Goal: Task Accomplishment & Management: Use online tool/utility

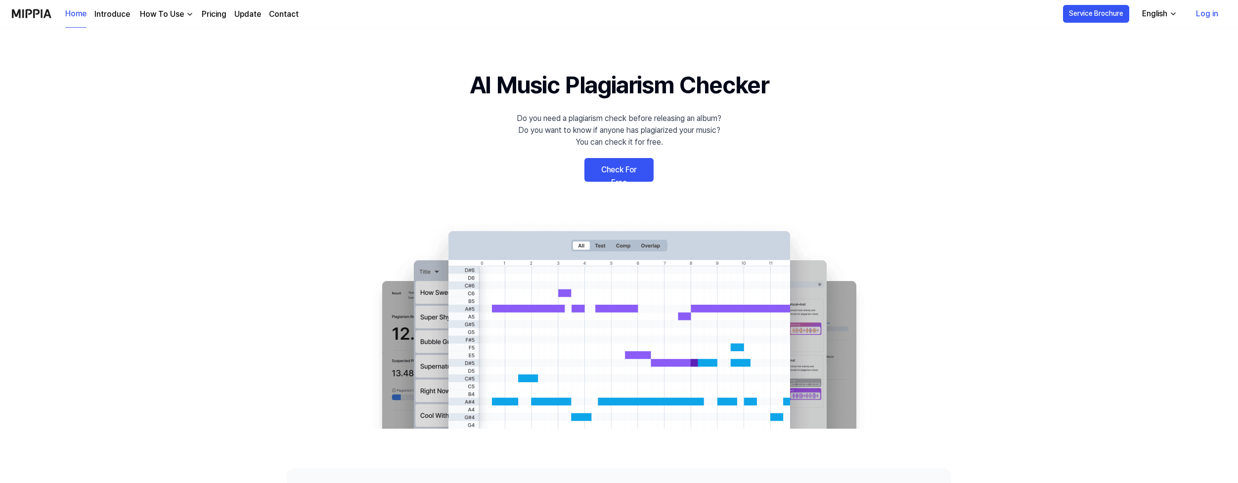
click at [1215, 13] on link "Log in" at bounding box center [1207, 14] width 38 height 28
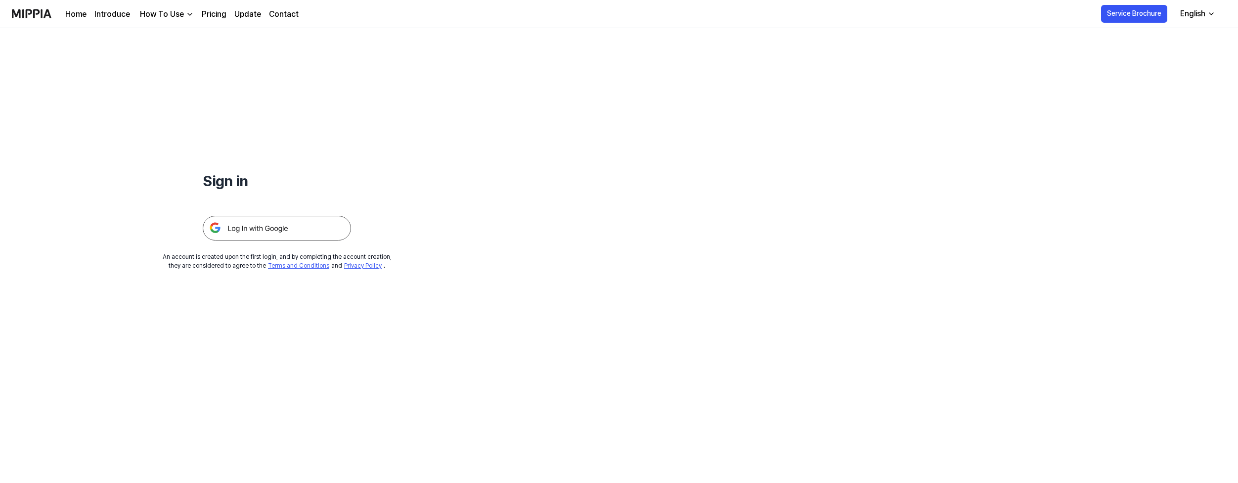
click at [305, 221] on img at bounding box center [277, 228] width 148 height 25
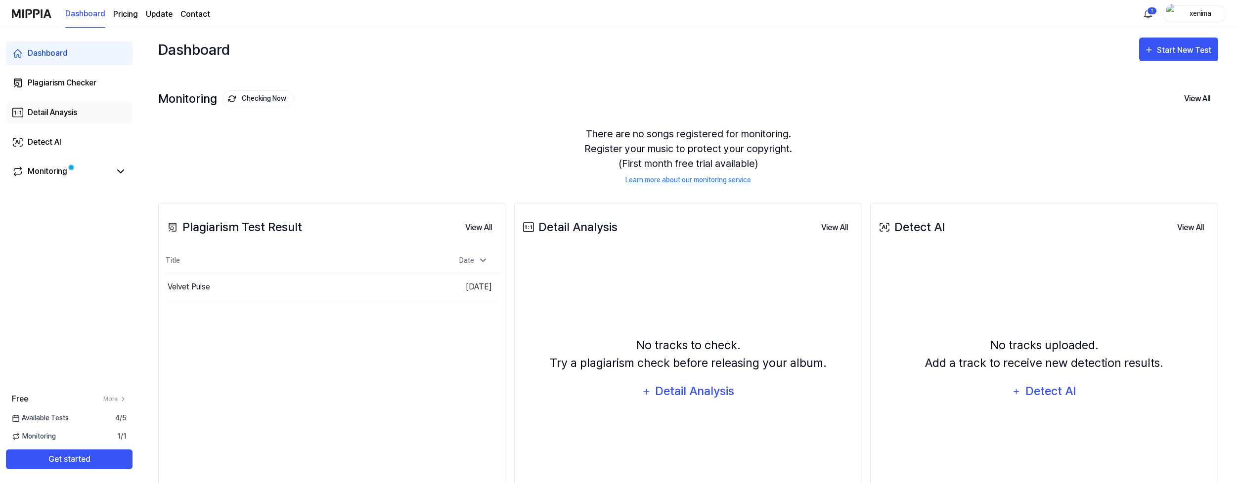
click at [80, 119] on link "Detail Anaysis" at bounding box center [69, 113] width 127 height 24
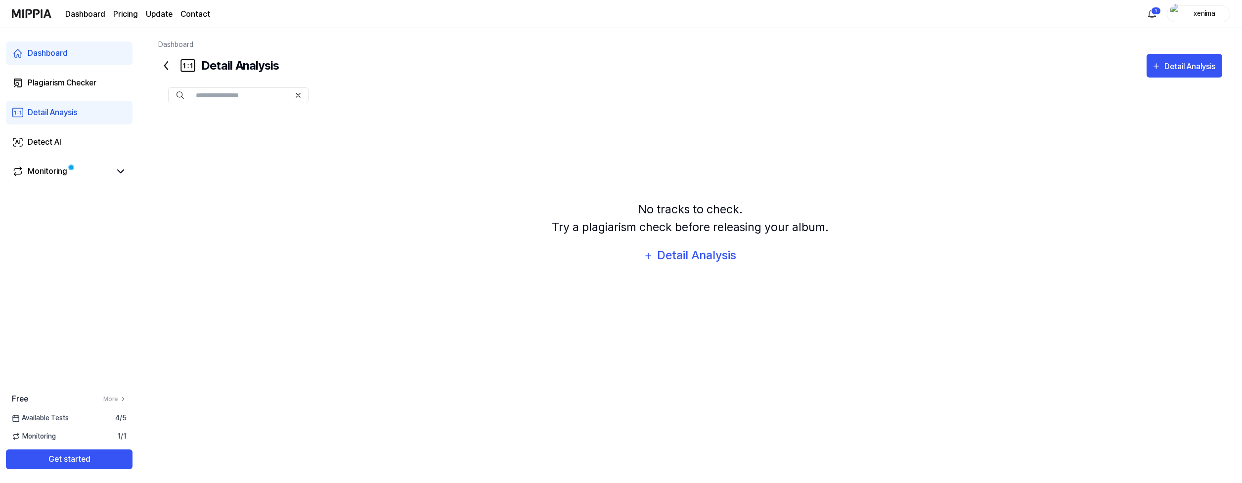
click at [679, 229] on div "No tracks to check. Try a plagiarism check before releasing your album." at bounding box center [690, 219] width 277 height 36
click at [681, 251] on div "Detail Analysis" at bounding box center [697, 255] width 81 height 19
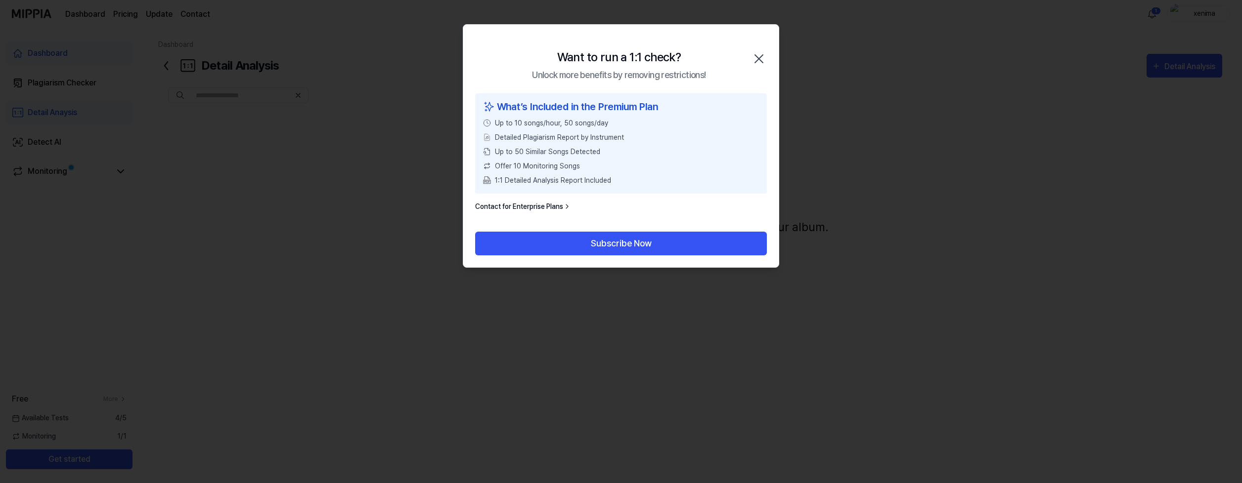
click at [877, 114] on div at bounding box center [621, 241] width 1242 height 483
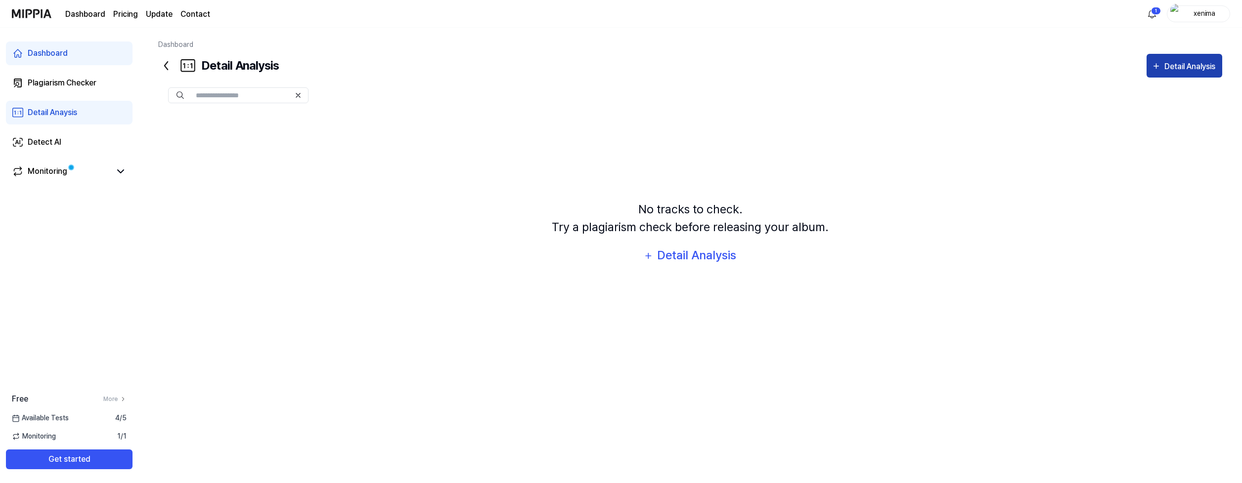
click at [1158, 66] on icon "button" at bounding box center [1155, 66] width 9 height 12
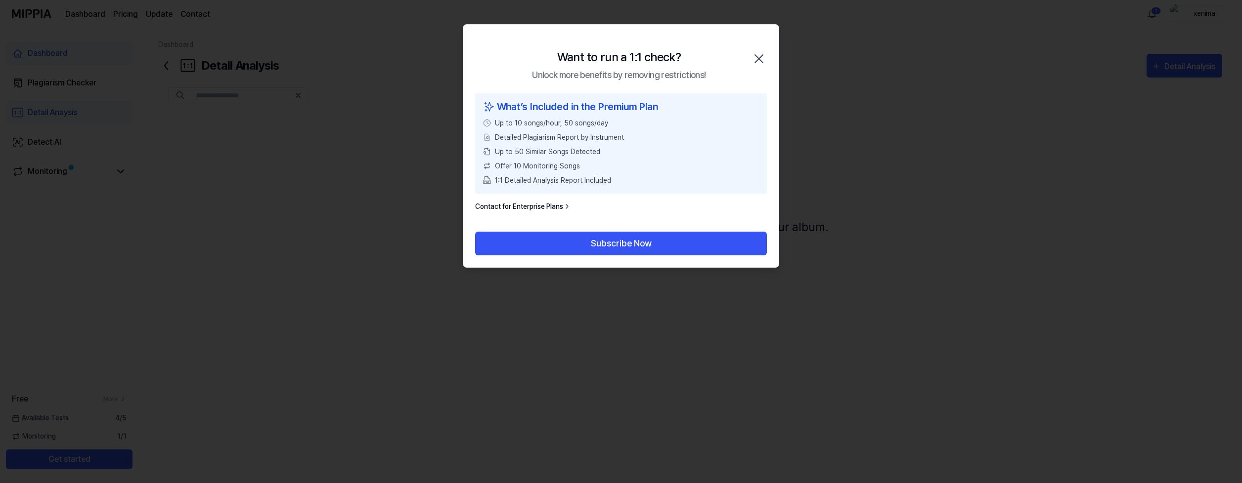
click at [892, 124] on div at bounding box center [621, 241] width 1242 height 483
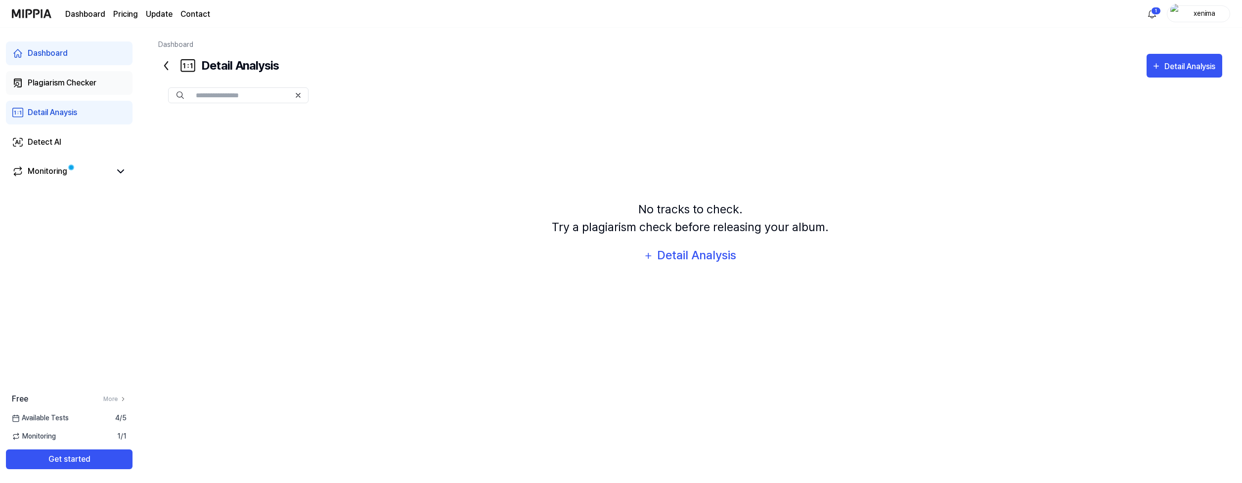
click at [61, 79] on div "Plagiarism Checker" at bounding box center [62, 83] width 69 height 12
